Goal: Check status: Check status

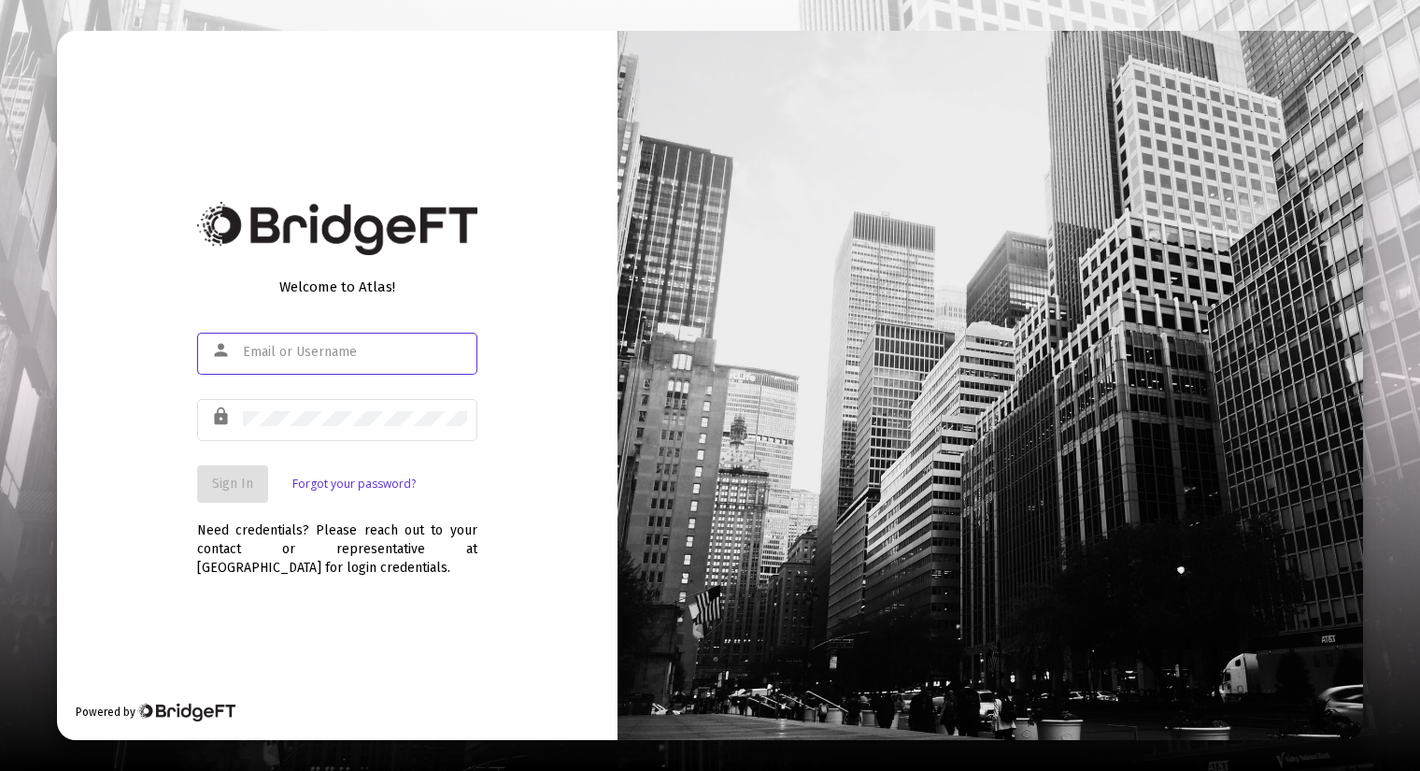
type input "[PERSON_NAME][EMAIL_ADDRESS][DOMAIN_NAME]"
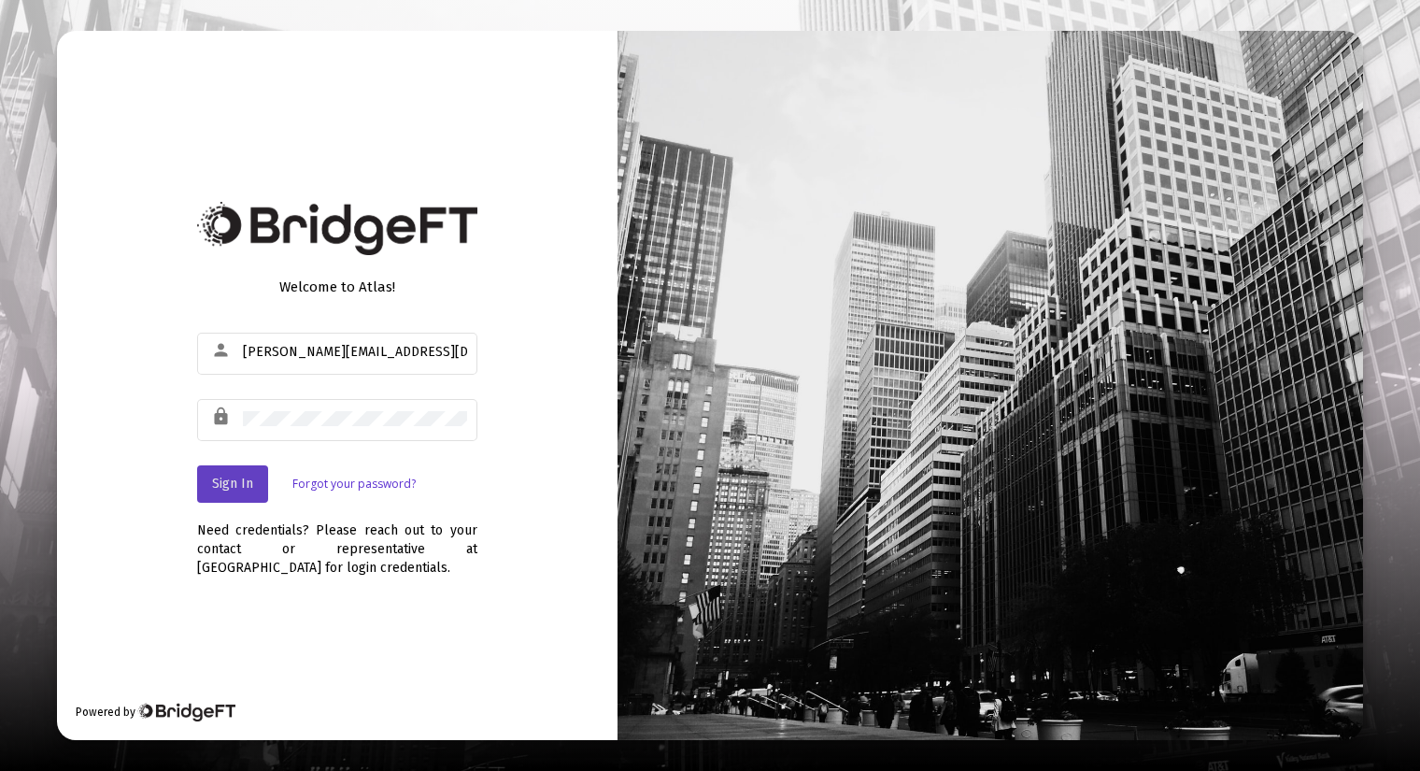
click at [232, 481] on span "Sign In" at bounding box center [232, 483] width 41 height 16
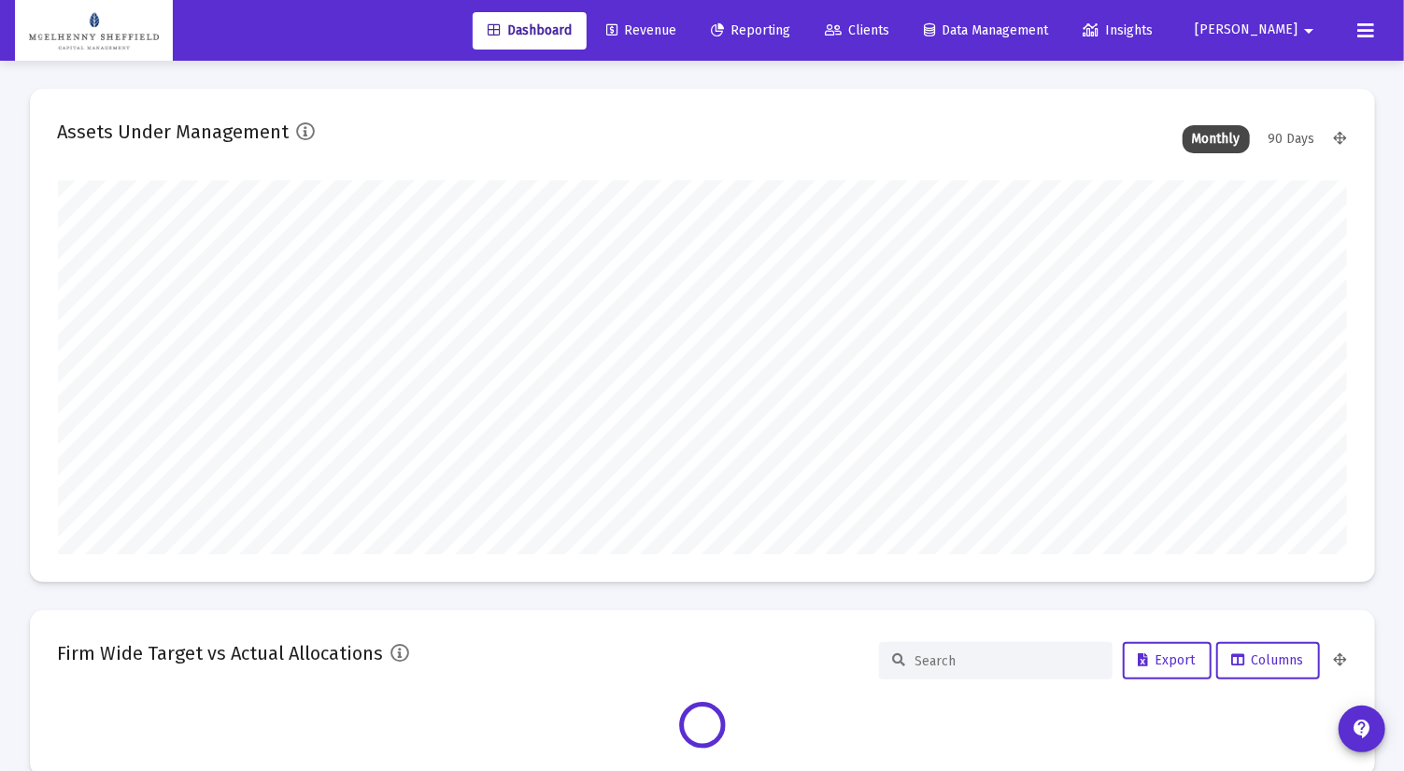
scroll to position [374, 1289]
type input "[DATE]"
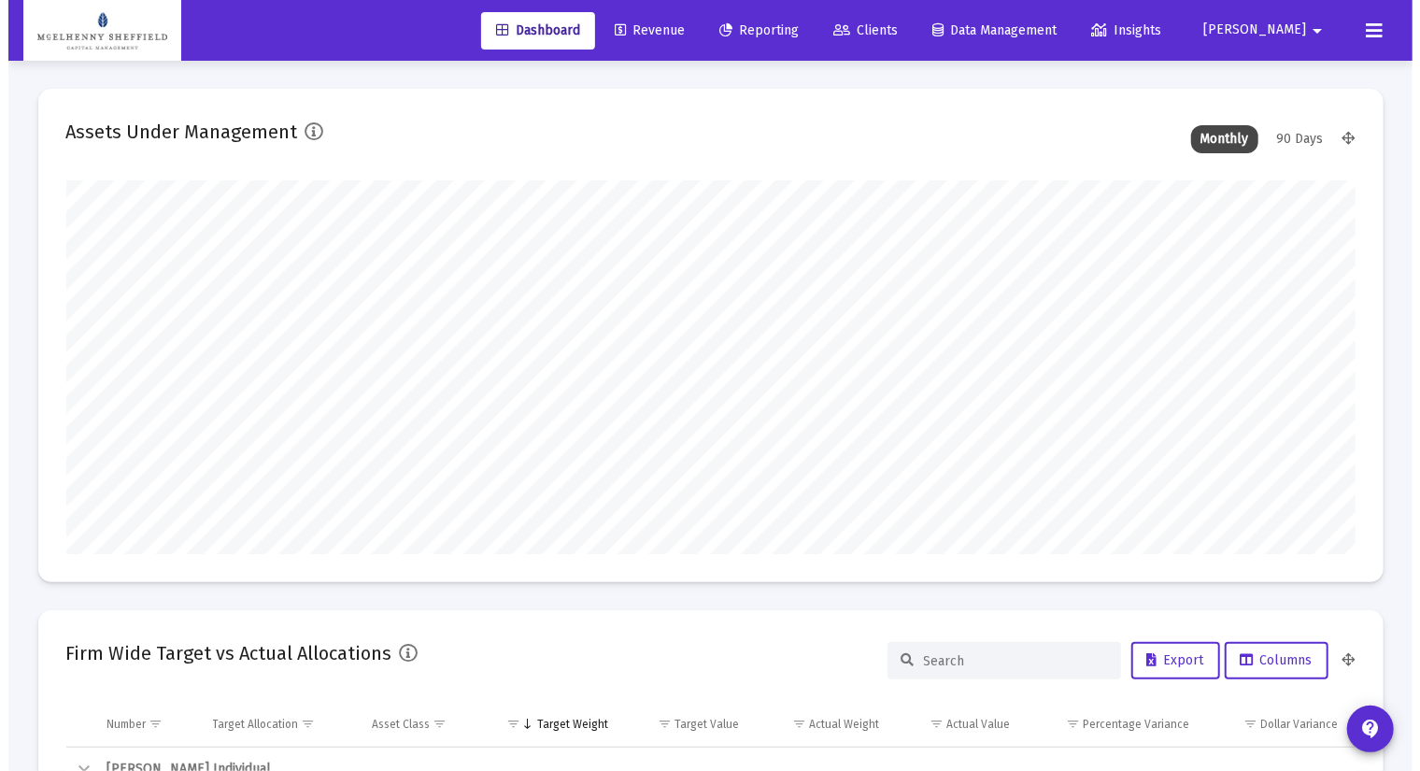
scroll to position [374, 694]
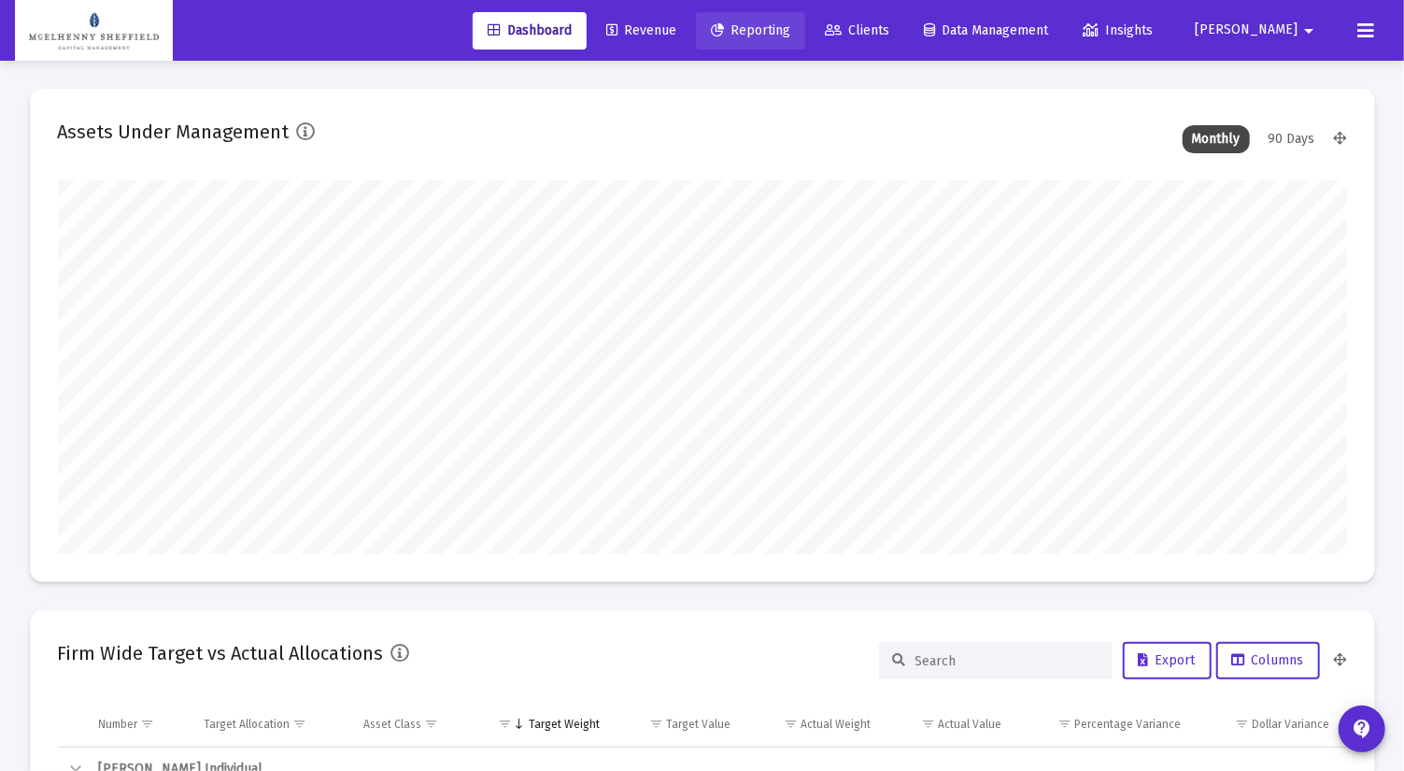
click at [790, 28] on span "Reporting" at bounding box center [750, 30] width 79 height 16
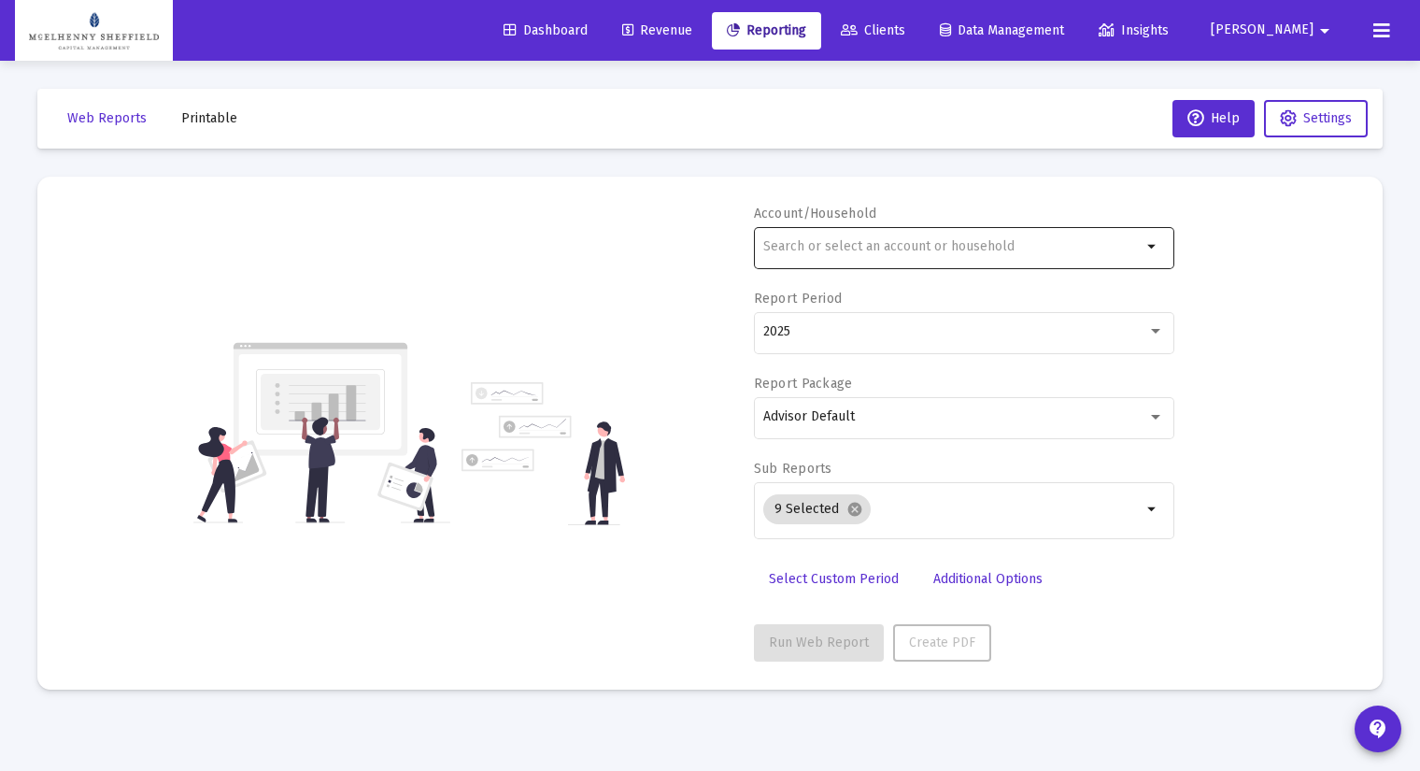
click at [801, 243] on input "text" at bounding box center [952, 246] width 378 height 15
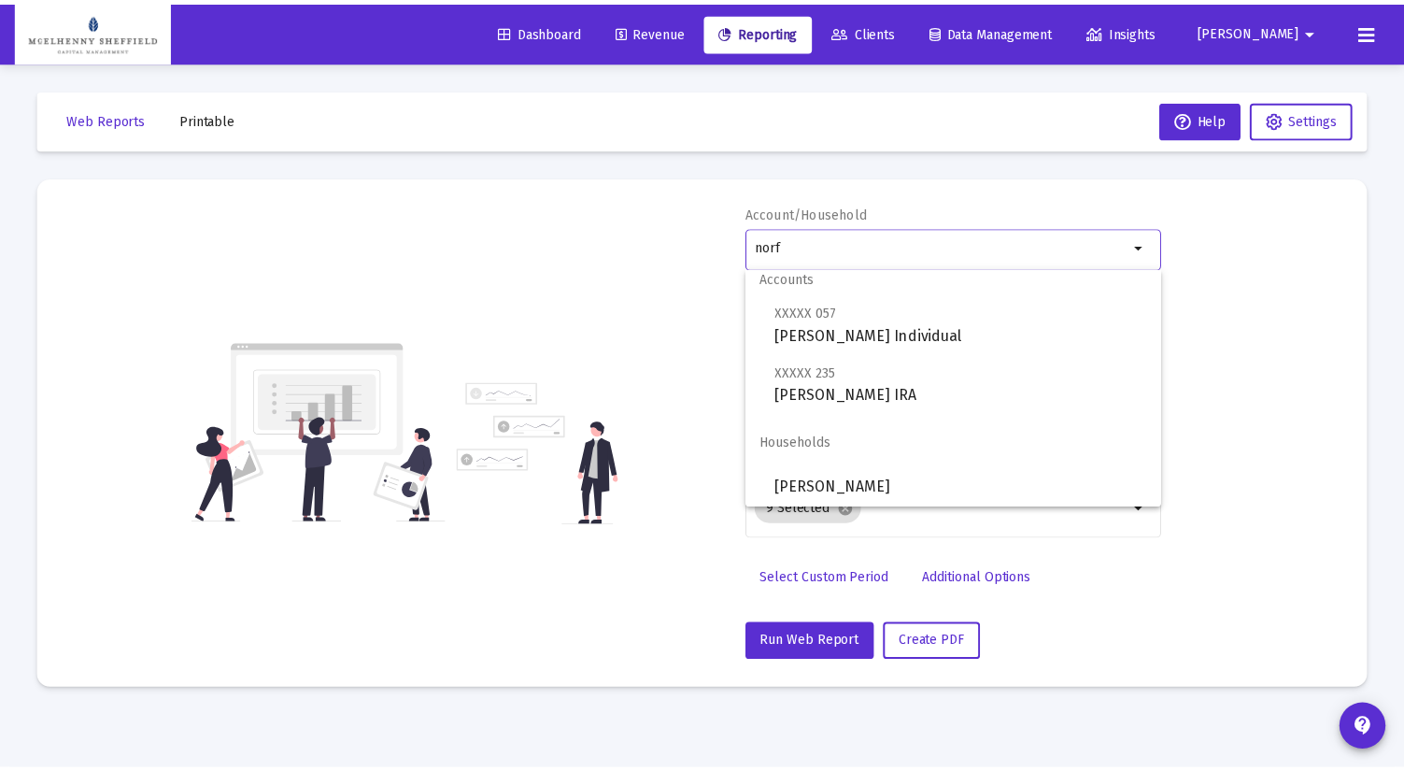
scroll to position [15, 0]
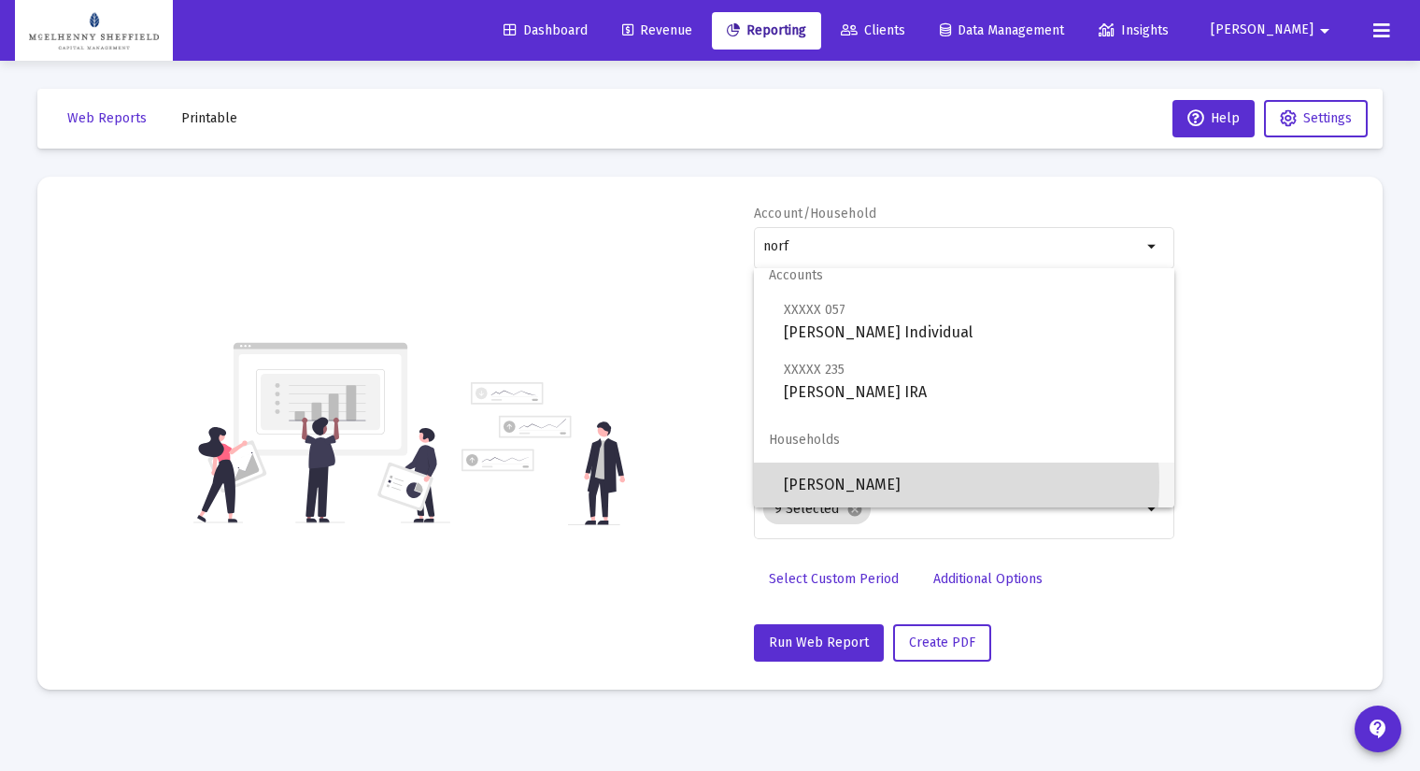
click at [882, 482] on span "[PERSON_NAME]" at bounding box center [971, 484] width 375 height 45
type input "[PERSON_NAME]"
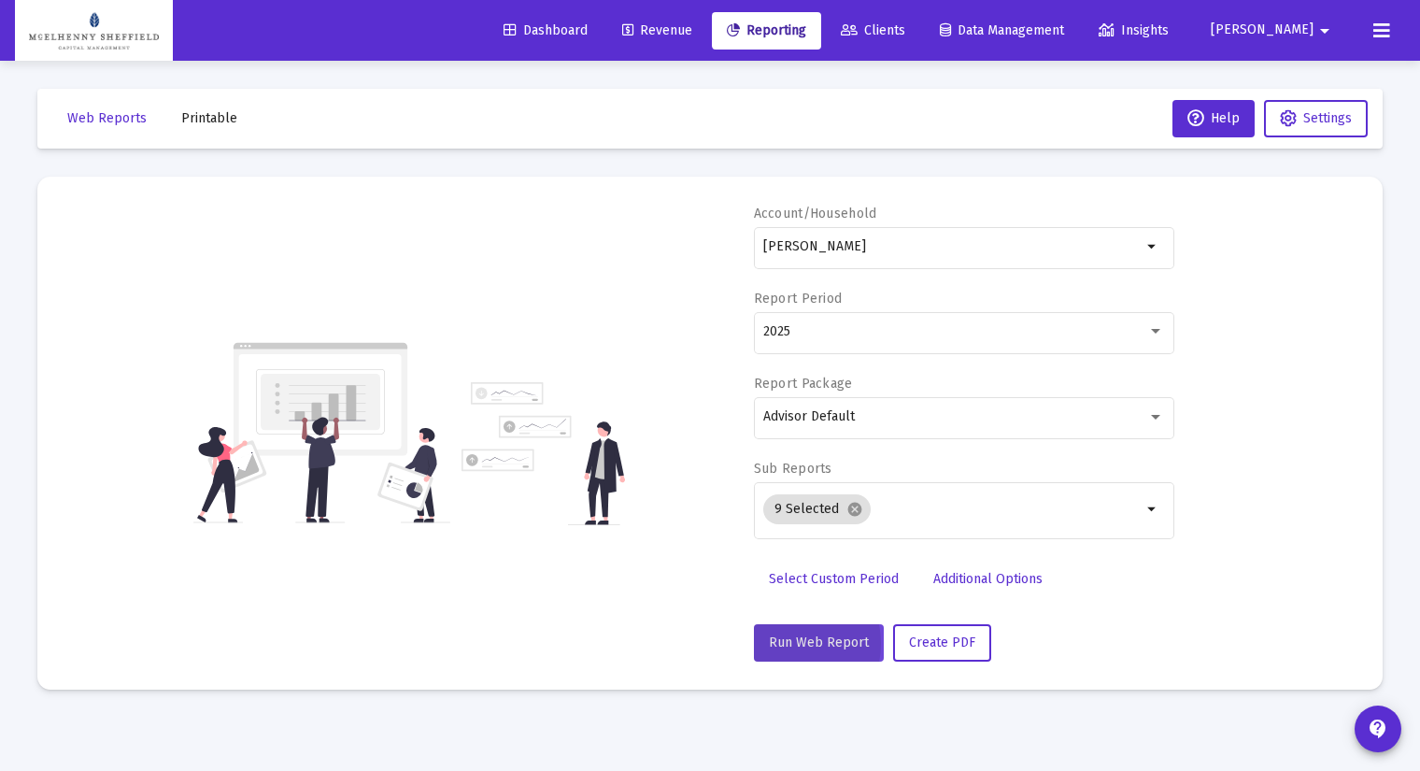
click at [790, 642] on span "Run Web Report" at bounding box center [819, 642] width 100 height 16
select select "View all"
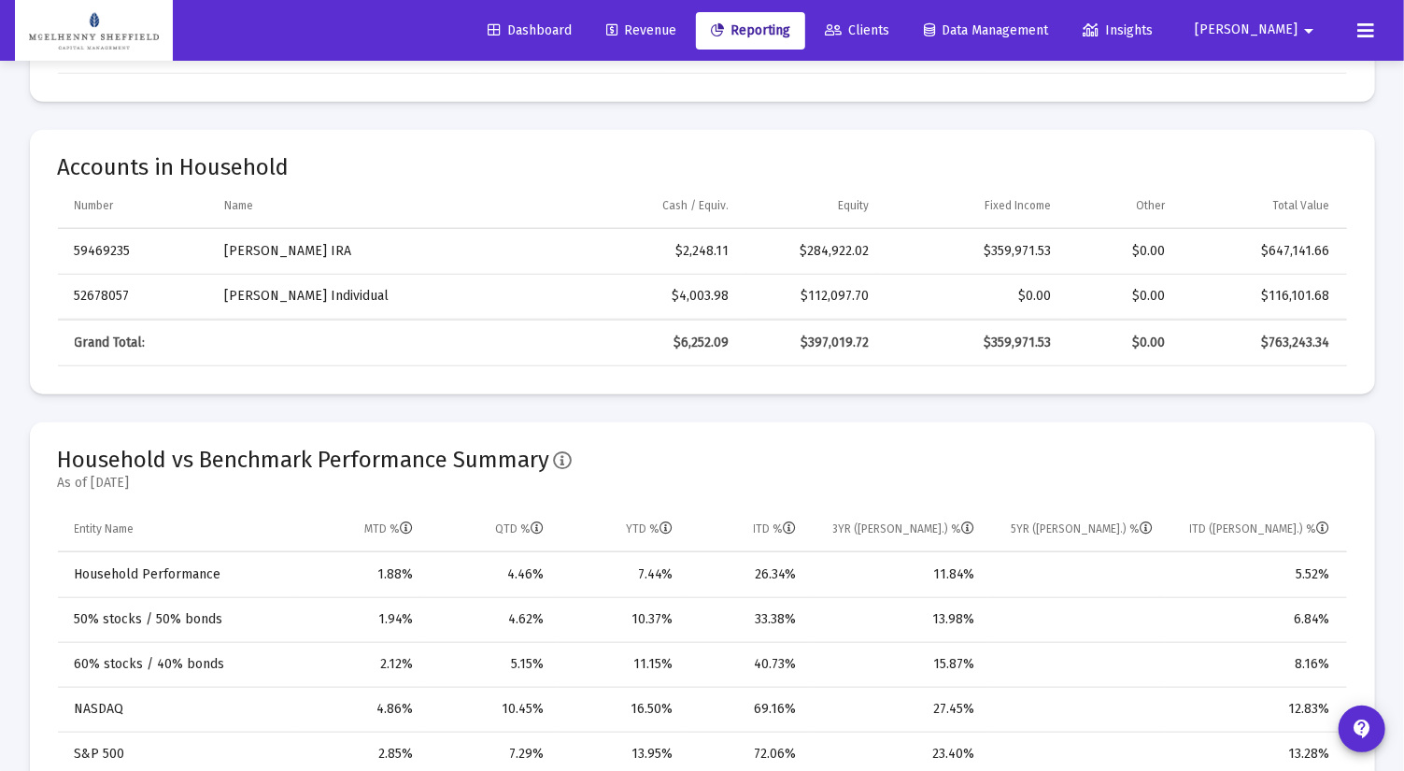
scroll to position [934, 0]
